Goal: Navigation & Orientation: Find specific page/section

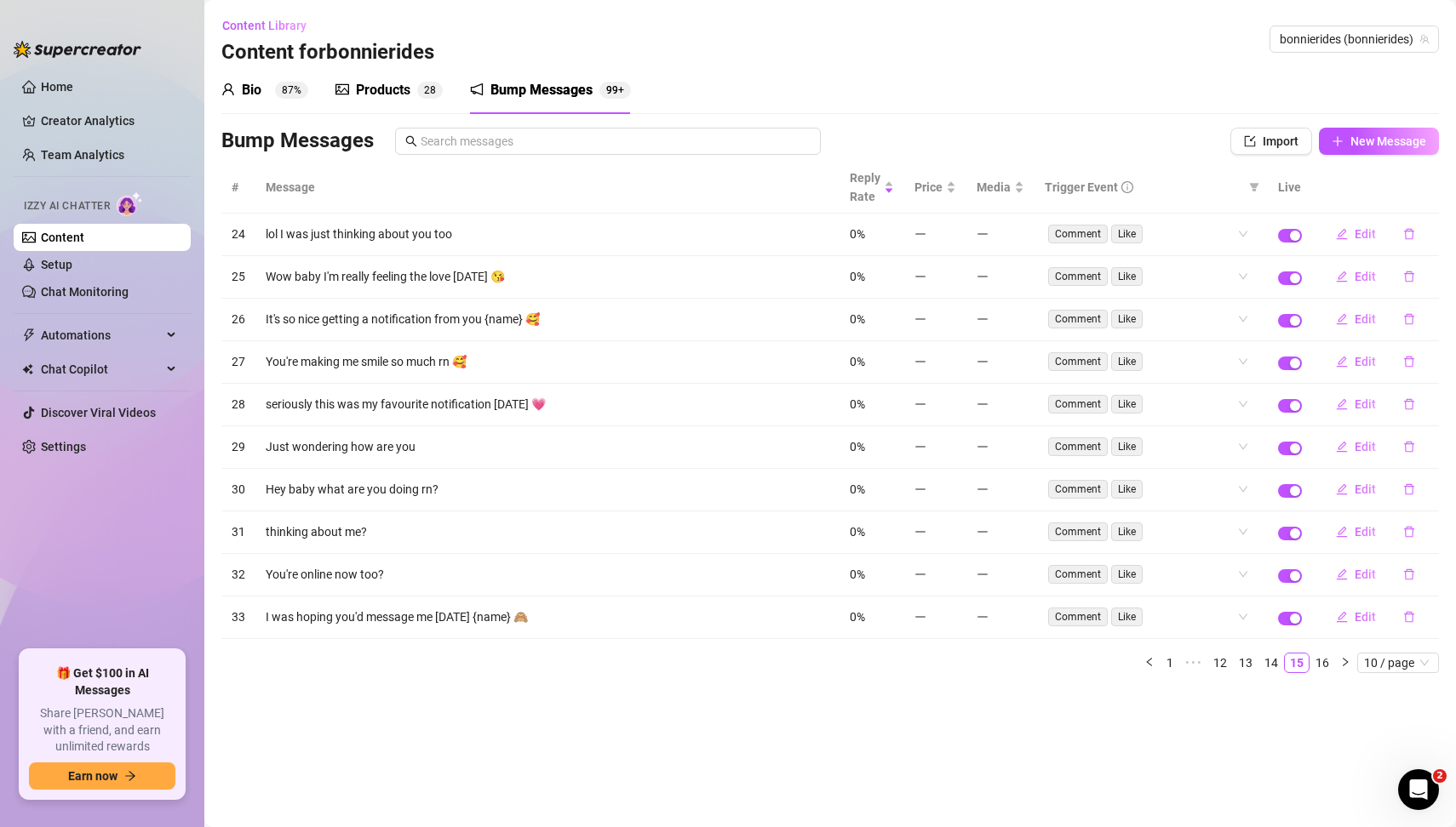
click at [751, 764] on main "Content Library Content for bonnierides bonnierides (bonnierides) Bio 87% Produ…" at bounding box center [830, 414] width 1252 height 827
click at [874, 755] on main "Content Library Content for bonnierides bonnierides (bonnierides) Bio 87% Produ…" at bounding box center [830, 414] width 1252 height 827
click at [1345, 721] on main "Content Library Content for bonnierides bonnierides (bonnierides) Bio 87% Produ…" at bounding box center [830, 414] width 1252 height 827
click at [1345, 658] on icon "right" at bounding box center [1345, 662] width 5 height 8
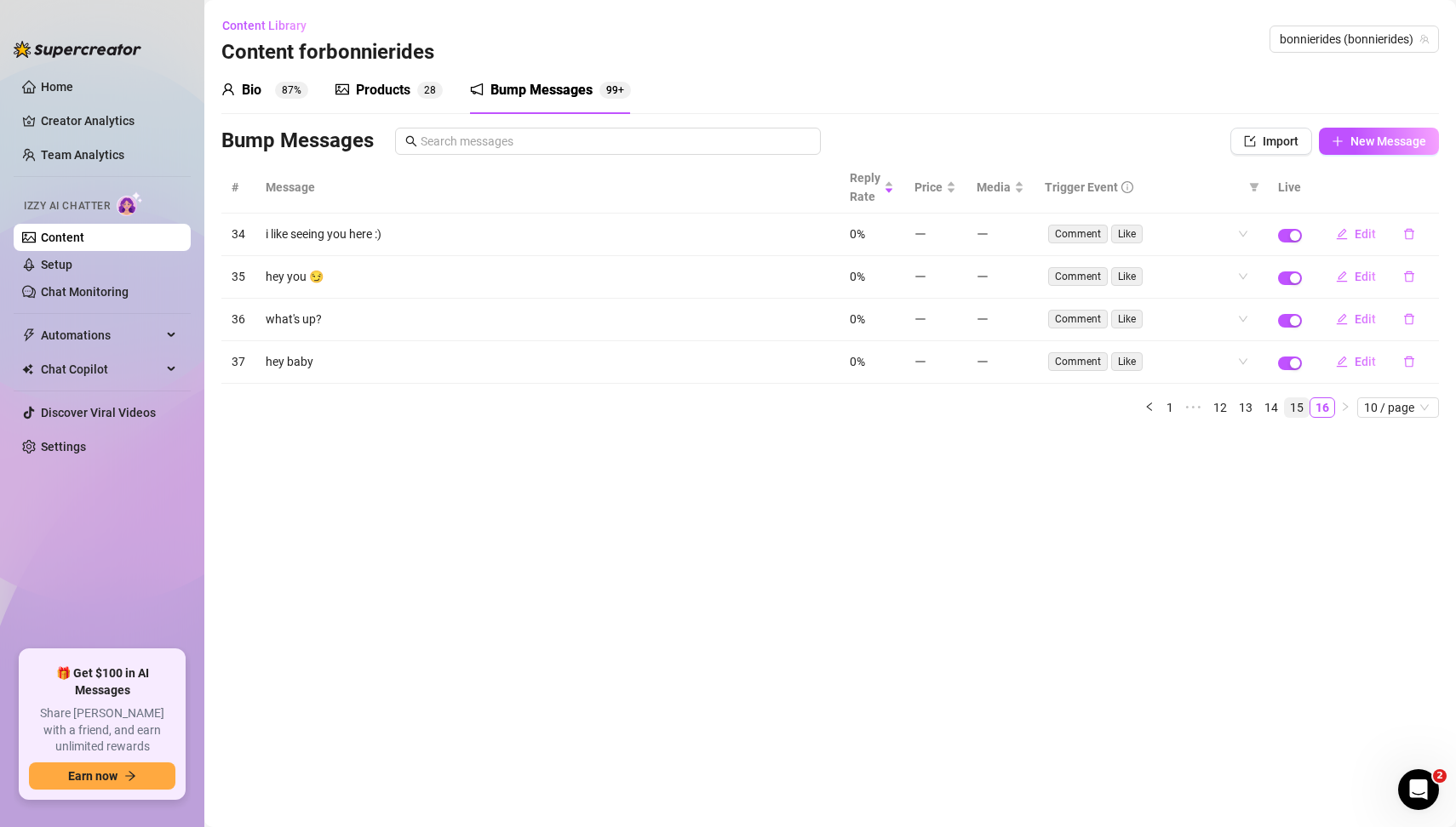
click at [1299, 403] on link "15" at bounding box center [1296, 407] width 24 height 19
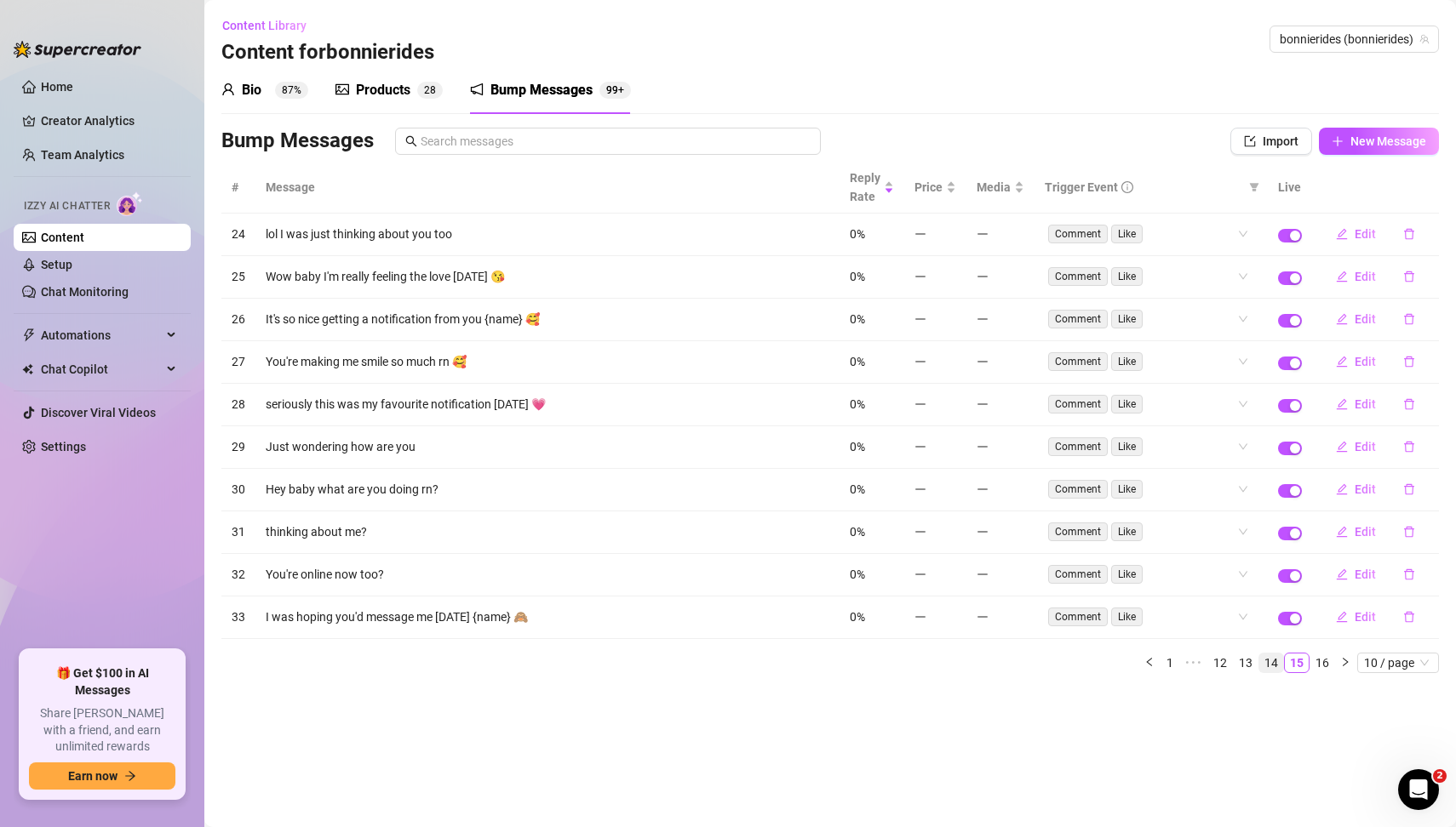
click at [1276, 654] on link "14" at bounding box center [1271, 663] width 24 height 19
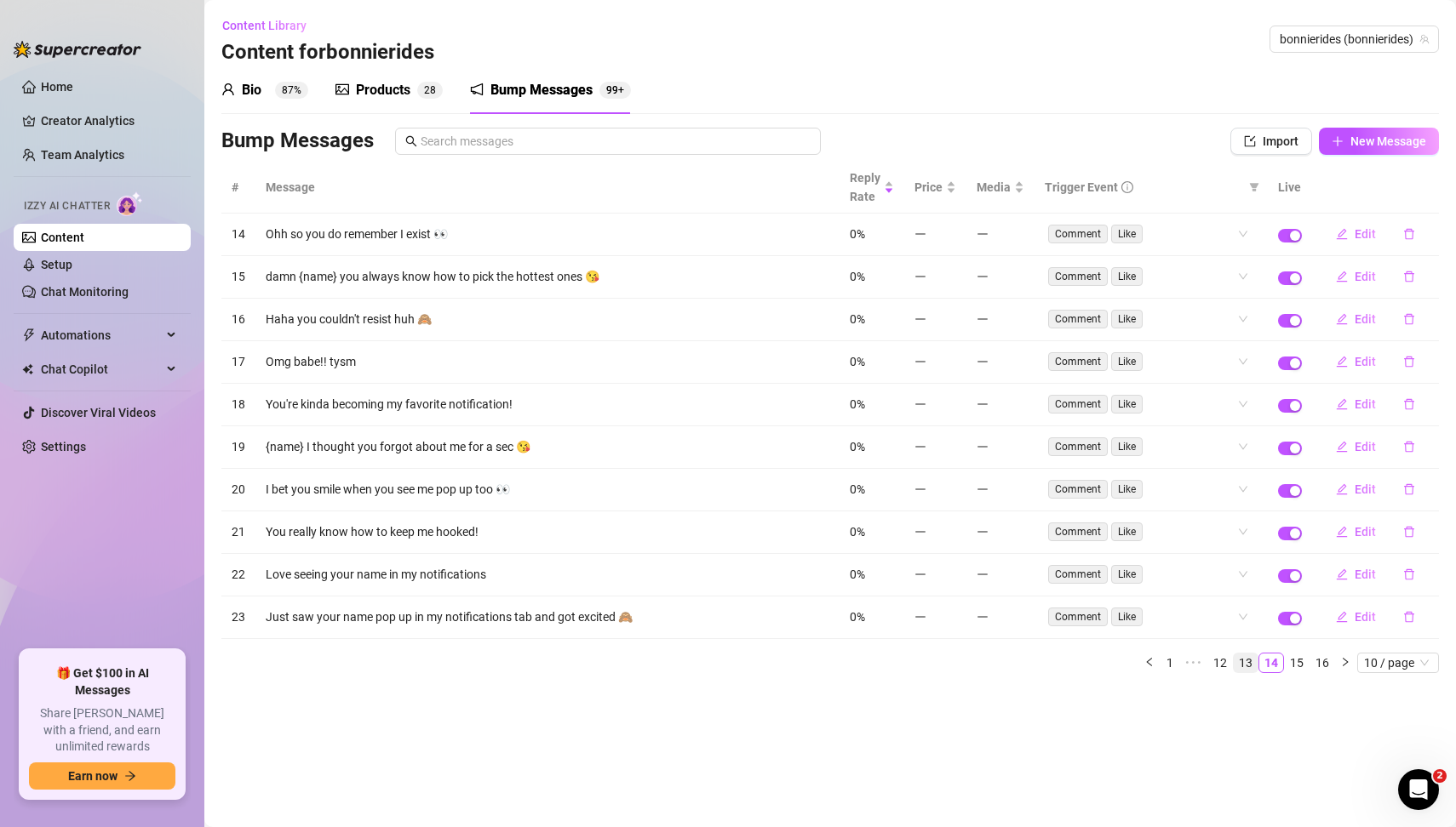
click at [1254, 654] on link "13" at bounding box center [1246, 663] width 24 height 19
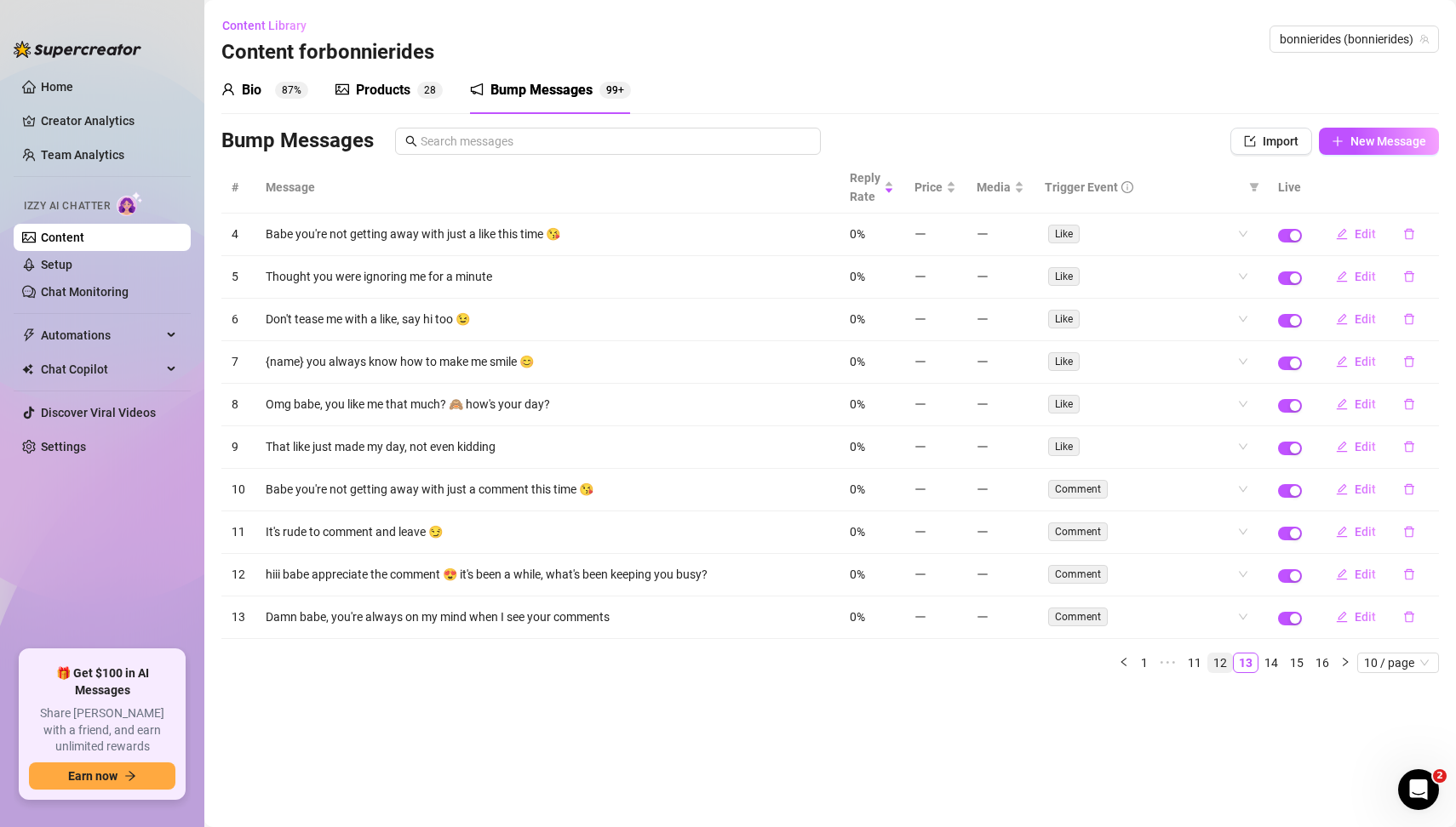
click at [1226, 655] on link "12" at bounding box center [1220, 663] width 24 height 19
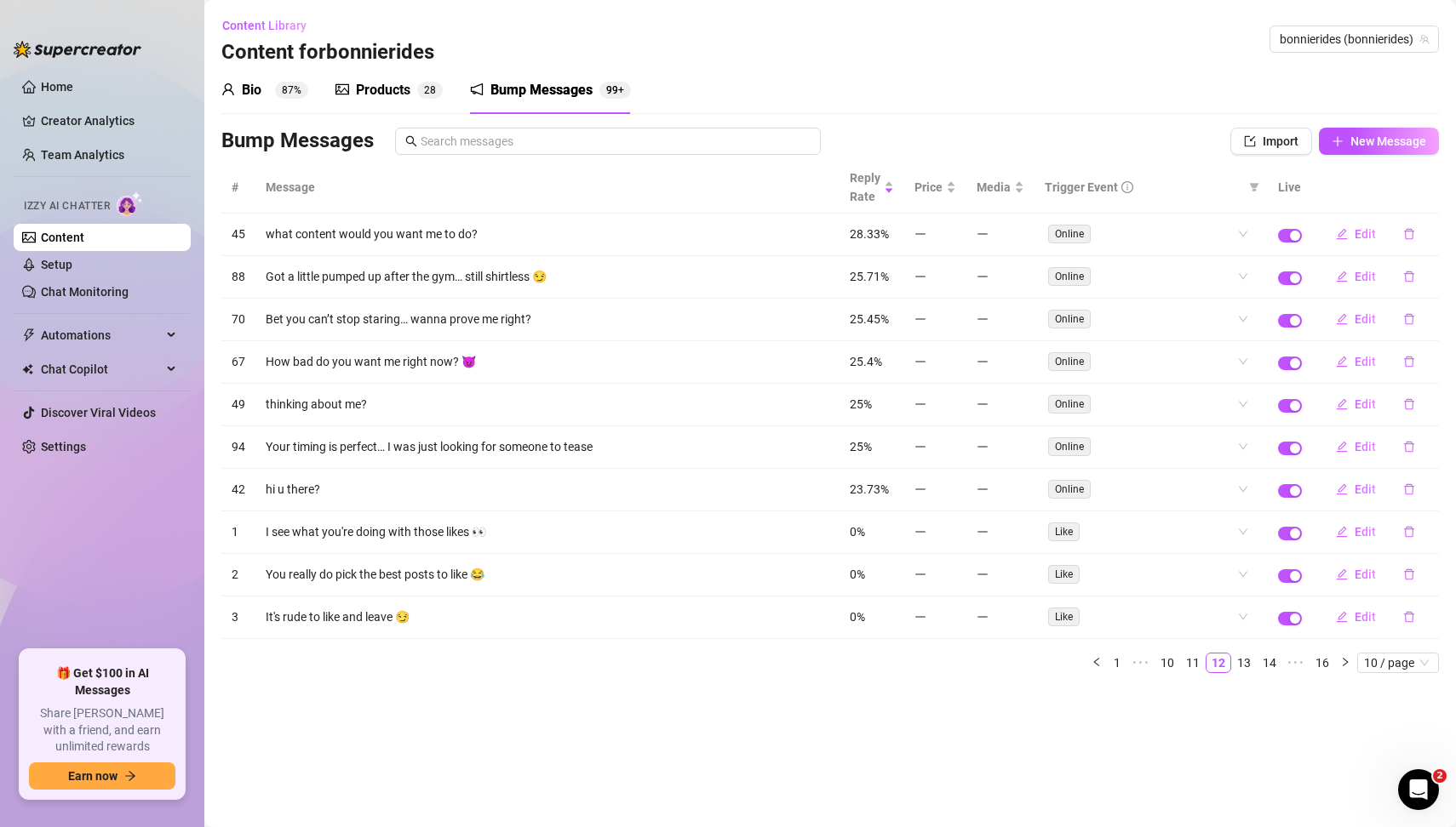
click at [101, 548] on ul "Home Creator Analytics Team Analytics Izzy AI Chatter Content Setup Chat Monito…" at bounding box center [102, 355] width 177 height 577
